Goal: Find specific page/section

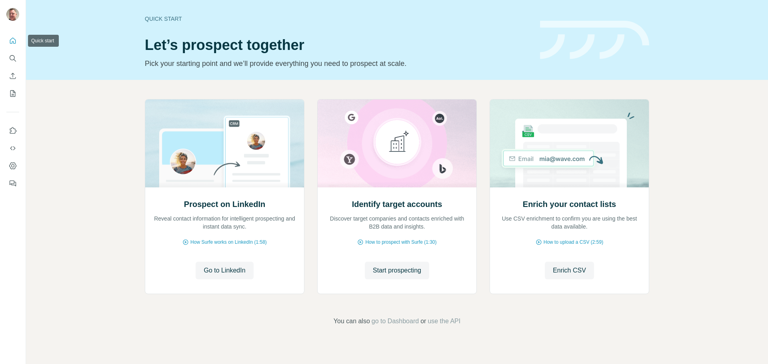
click at [12, 38] on icon "Quick start" at bounding box center [13, 41] width 8 height 8
click at [11, 40] on icon "Quick start" at bounding box center [13, 41] width 8 height 8
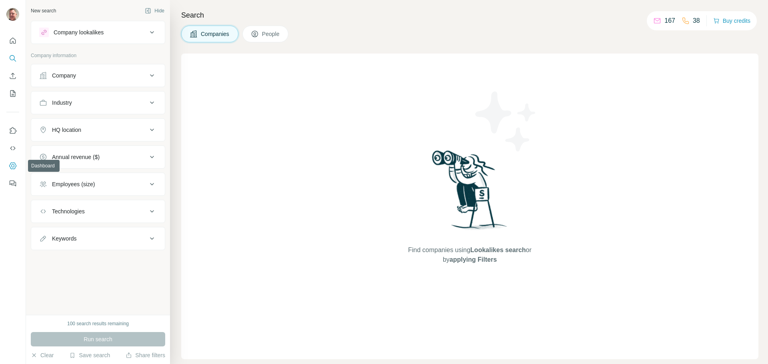
click at [12, 166] on icon "Dashboard" at bounding box center [13, 166] width 8 height 8
